Goal: Information Seeking & Learning: Understand process/instructions

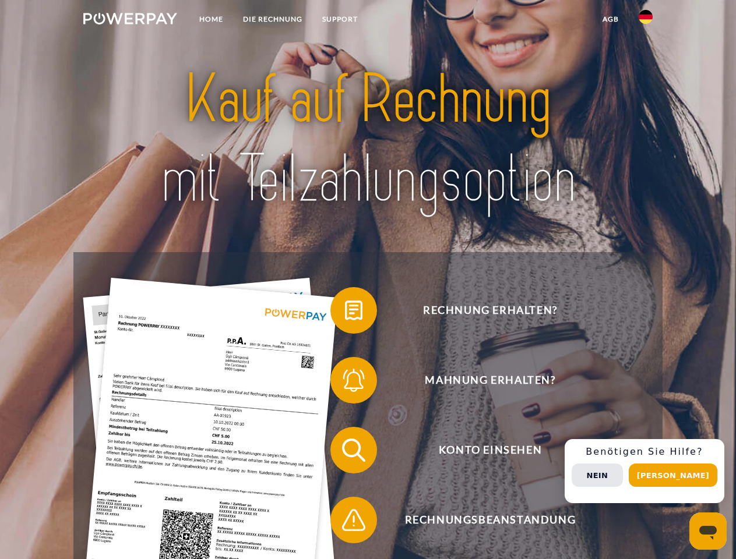
click at [130, 20] on img at bounding box center [130, 19] width 94 height 12
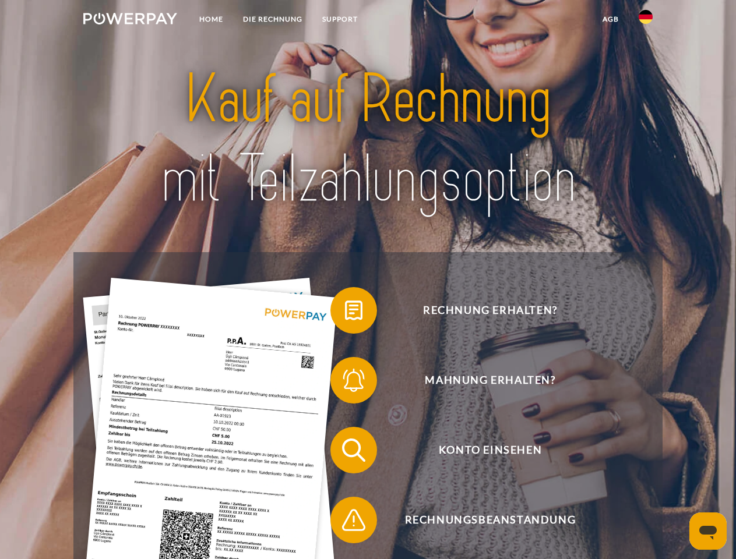
click at [645, 20] on img at bounding box center [645, 17] width 14 height 14
click at [610, 19] on link "agb" at bounding box center [610, 19] width 36 height 21
click at [345, 313] on span at bounding box center [336, 310] width 58 height 58
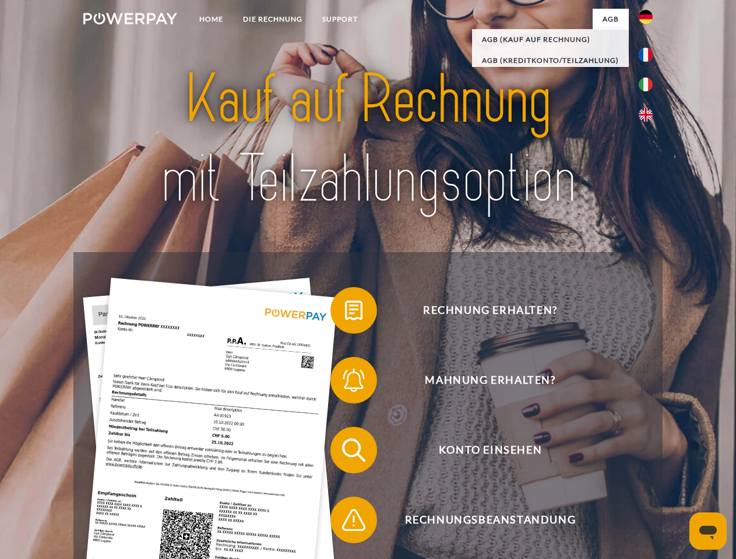
click at [345, 383] on span at bounding box center [336, 380] width 58 height 58
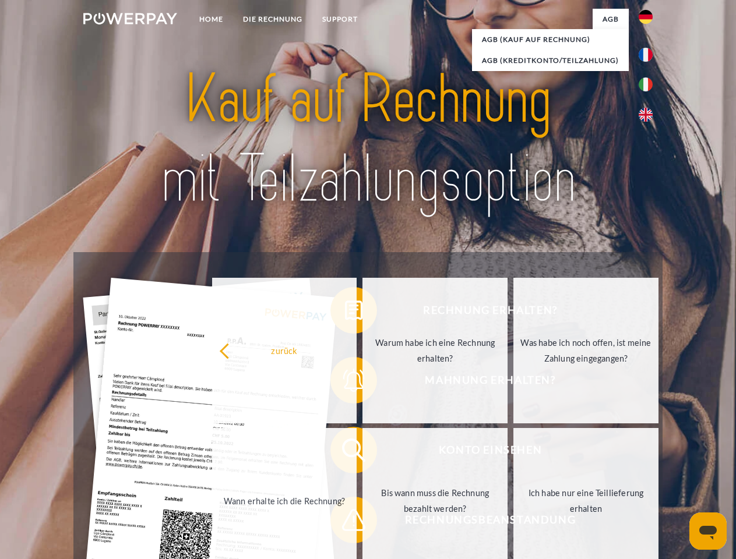
click at [362, 453] on link "Bis wann muss die Rechnung bezahlt werden?" at bounding box center [434, 501] width 145 height 146
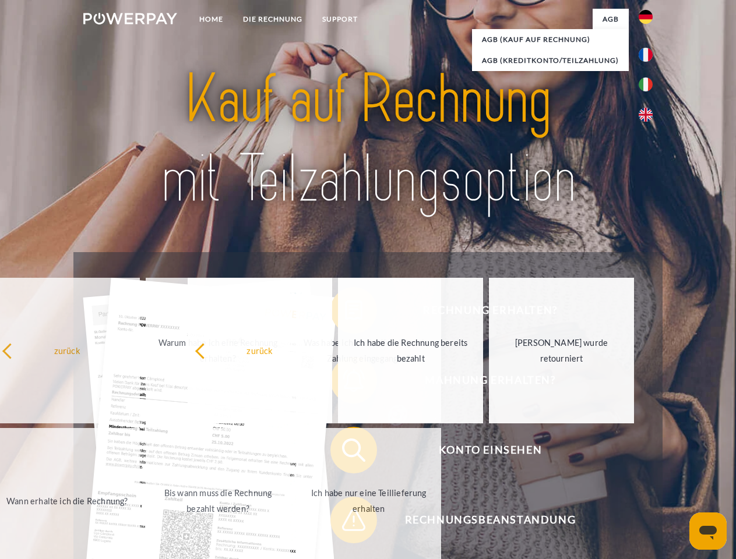
click at [345, 522] on span at bounding box center [336, 520] width 58 height 58
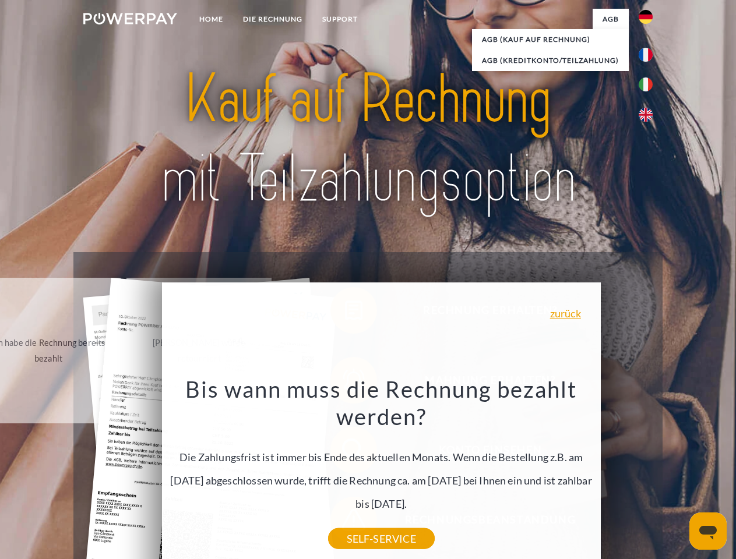
click at [648, 471] on div "Rechnung erhalten? Mahnung erhalten? Konto einsehen" at bounding box center [367, 485] width 588 height 466
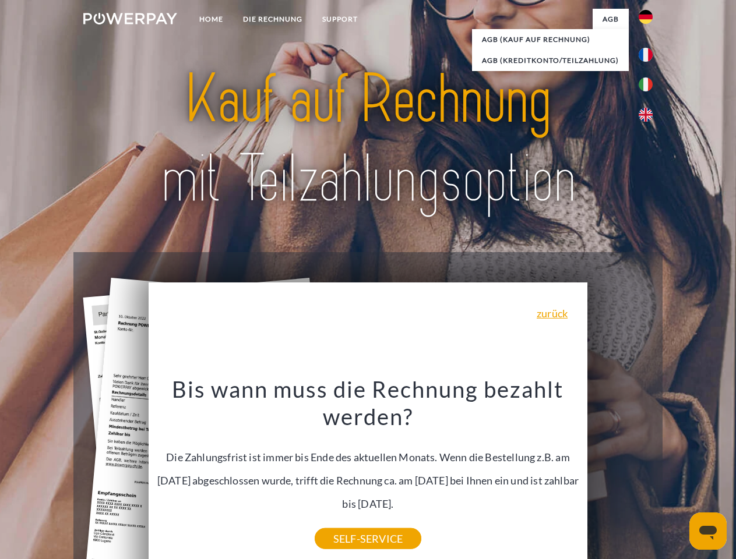
click at [620, 473] on span "Konto einsehen" at bounding box center [489, 450] width 285 height 47
click at [677, 475] on header "Home DIE RECHNUNG SUPPORT" at bounding box center [368, 402] width 736 height 804
